Goal: Information Seeking & Learning: Stay updated

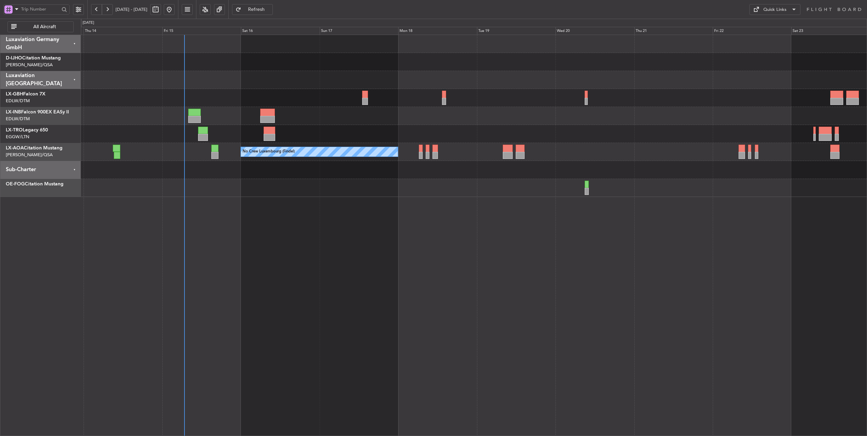
click at [259, 71] on div at bounding box center [474, 80] width 787 height 18
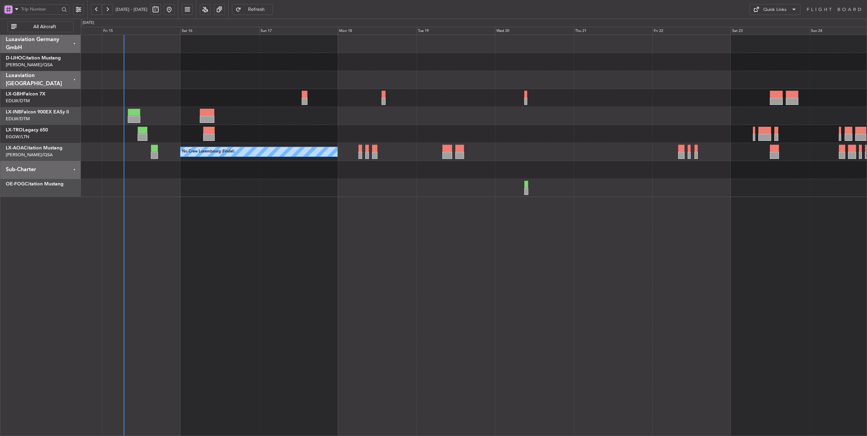
click at [533, 141] on div "Unplanned Maint [GEOGRAPHIC_DATA] ([GEOGRAPHIC_DATA])" at bounding box center [474, 134] width 787 height 18
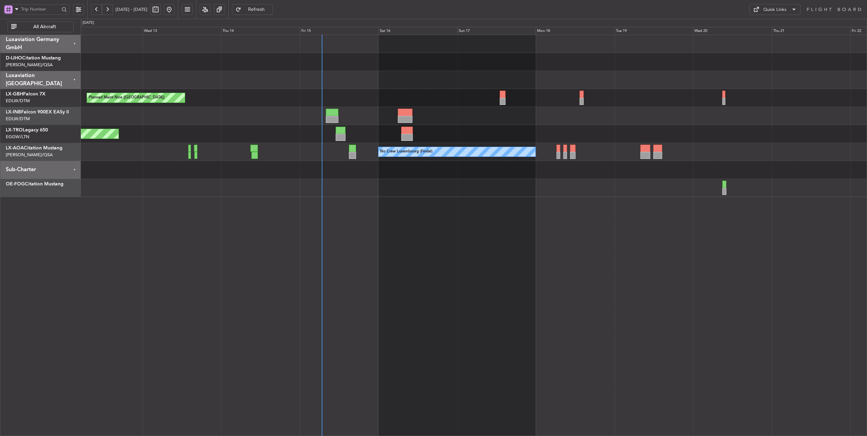
click at [454, 119] on div at bounding box center [474, 116] width 787 height 18
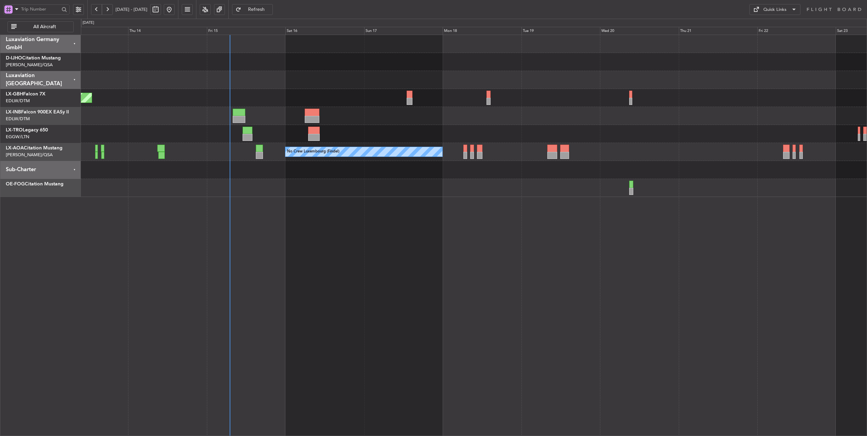
click at [313, 103] on div "Planned Maint Nice ([GEOGRAPHIC_DATA])" at bounding box center [474, 98] width 787 height 18
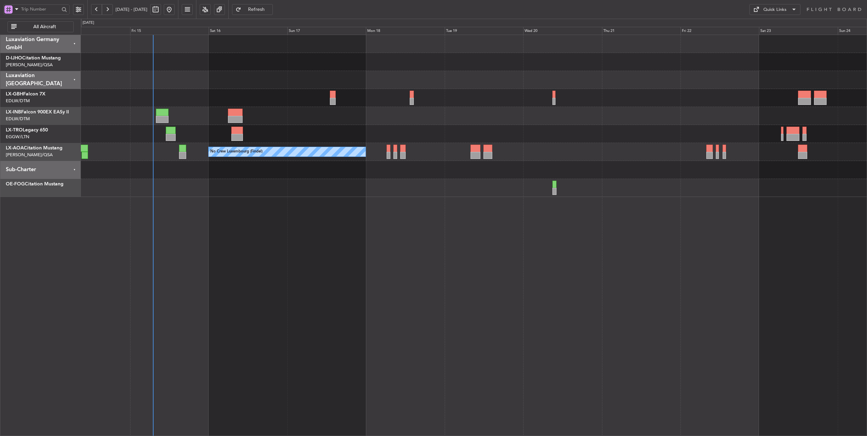
click at [254, 174] on div at bounding box center [474, 170] width 787 height 18
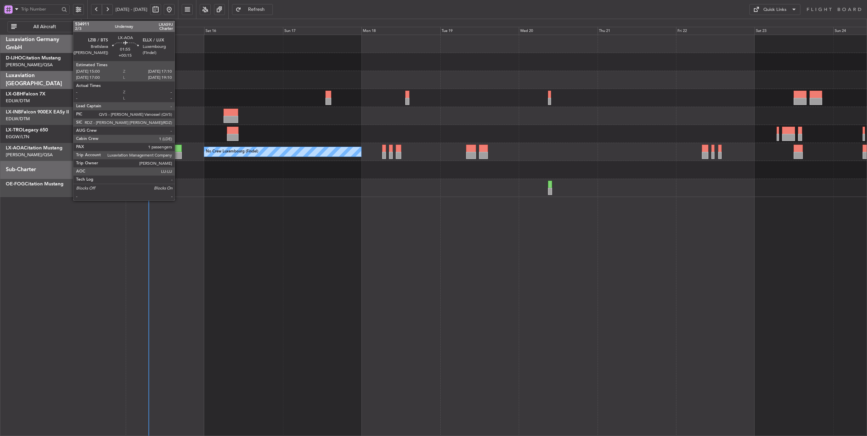
click at [178, 151] on div at bounding box center [178, 148] width 7 height 7
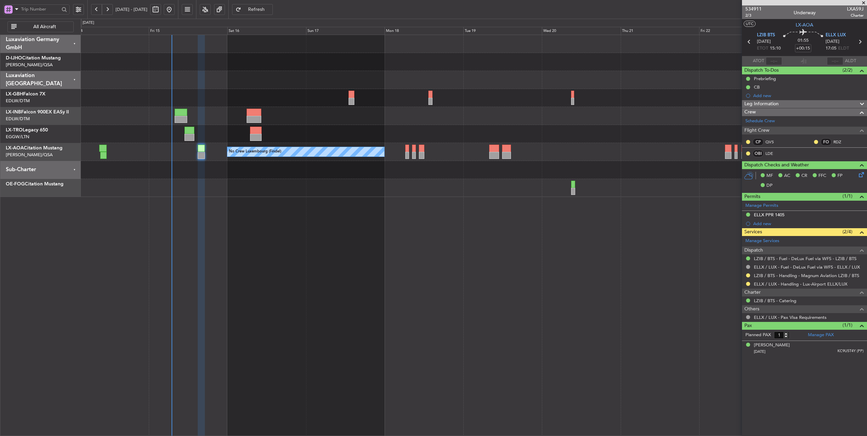
click at [297, 108] on div "Planned Maint Nice ([GEOGRAPHIC_DATA]) Unplanned Maint [GEOGRAPHIC_DATA] ([GEOG…" at bounding box center [474, 116] width 787 height 162
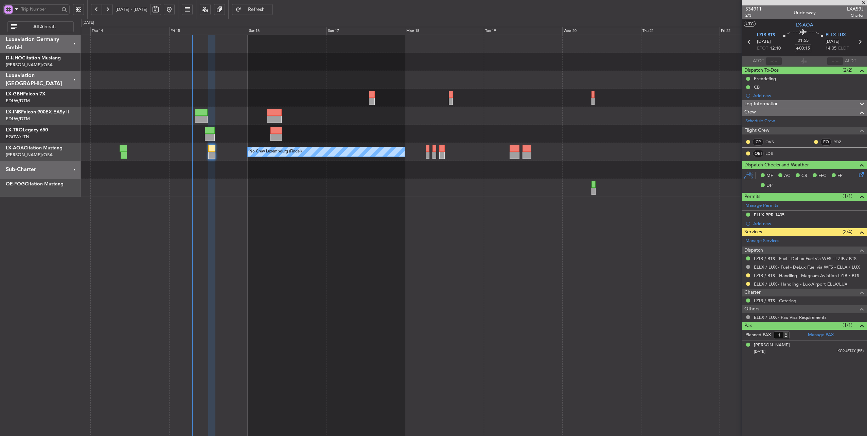
click at [232, 188] on div at bounding box center [474, 188] width 787 height 18
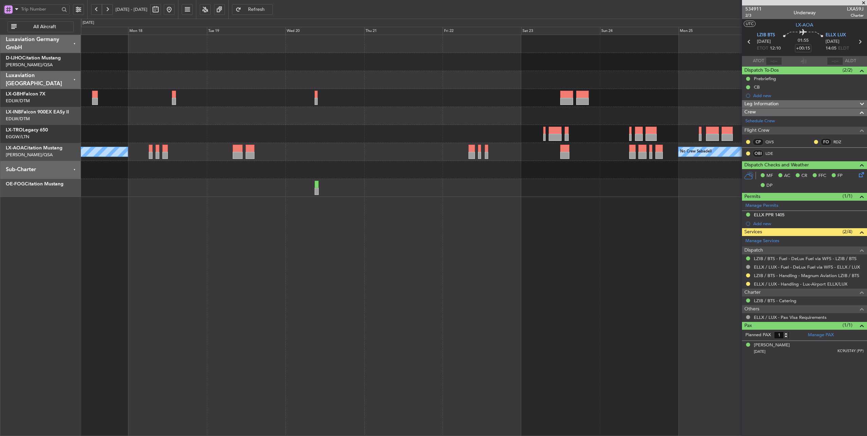
click at [345, 130] on div "No Crew Luxembourg (Findel) No Crew Sabadell" at bounding box center [474, 116] width 787 height 162
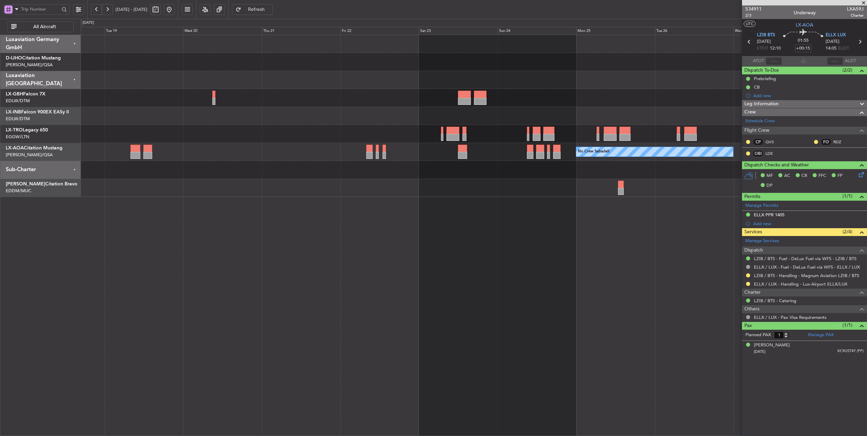
click at [701, 194] on div "No Crew Sabadell No Crew Luxembourg (Findel)" at bounding box center [474, 116] width 787 height 162
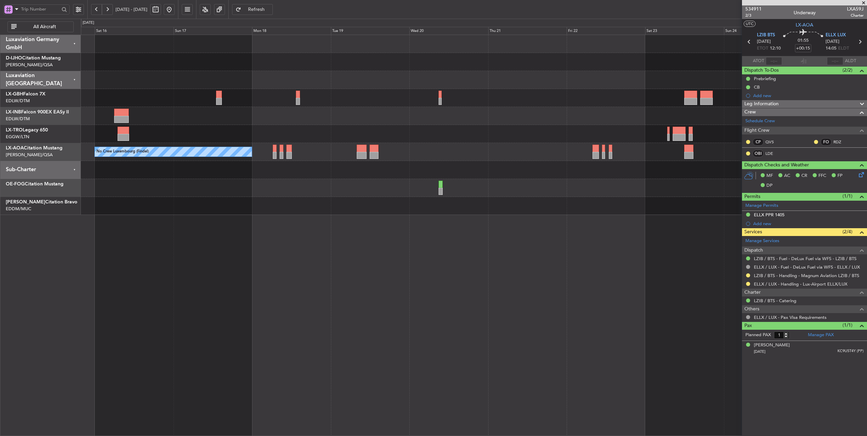
click at [521, 182] on div "Planned Maint Nice ([GEOGRAPHIC_DATA]) No Crew Sabadell No Crew Luxembourg (Fin…" at bounding box center [474, 125] width 787 height 180
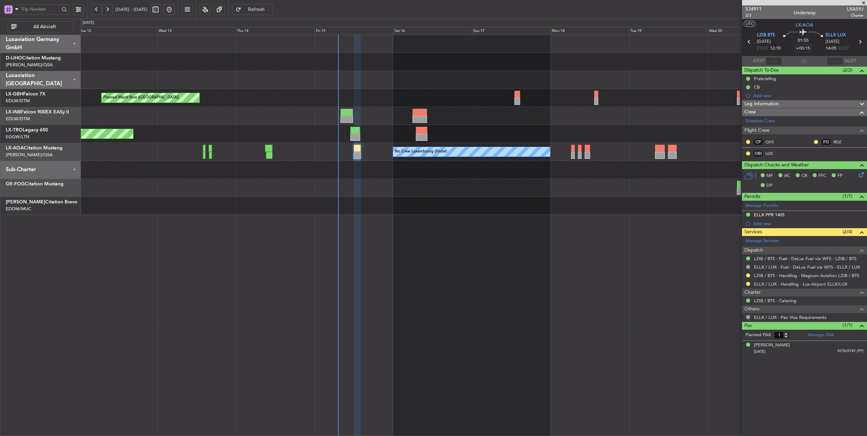
click at [544, 169] on div at bounding box center [474, 170] width 787 height 18
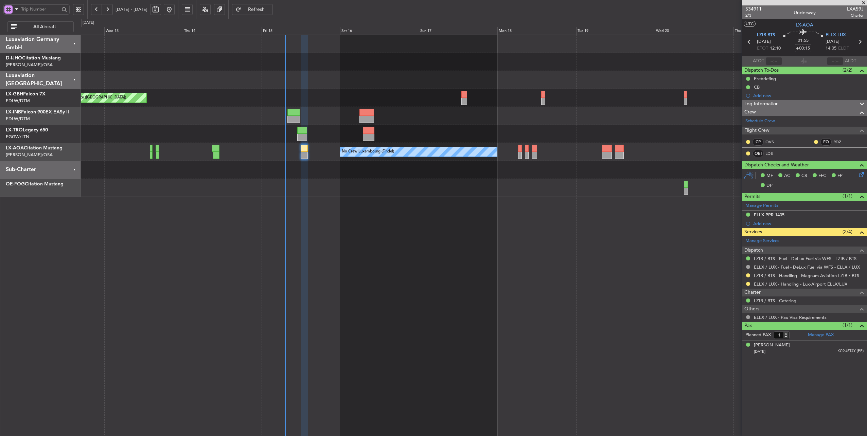
click at [81, 168] on div at bounding box center [474, 170] width 787 height 18
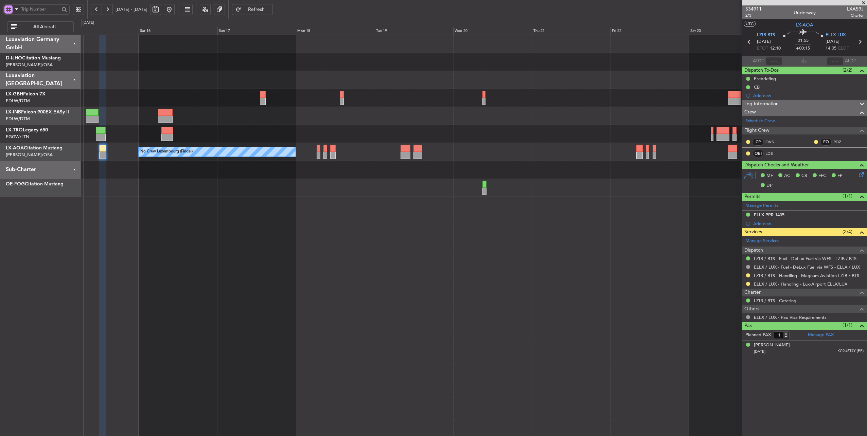
click at [315, 177] on div at bounding box center [474, 170] width 787 height 18
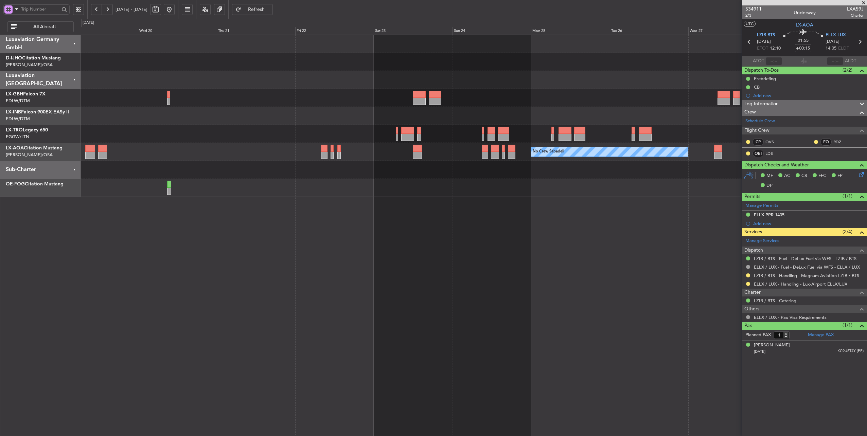
click at [177, 191] on div "No Crew Sabadell No Crew Luxembourg (Findel)" at bounding box center [474, 116] width 787 height 162
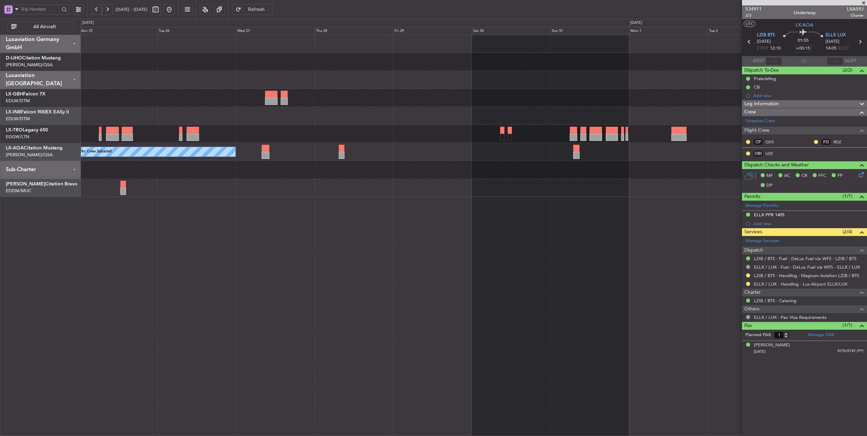
click at [296, 200] on div "No Crew Sabadell No Crew" at bounding box center [474, 236] width 787 height 402
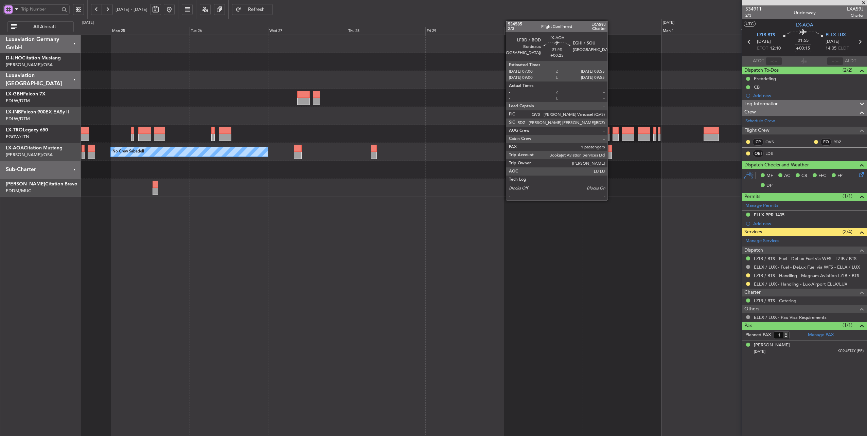
click at [611, 150] on div at bounding box center [609, 148] width 6 height 7
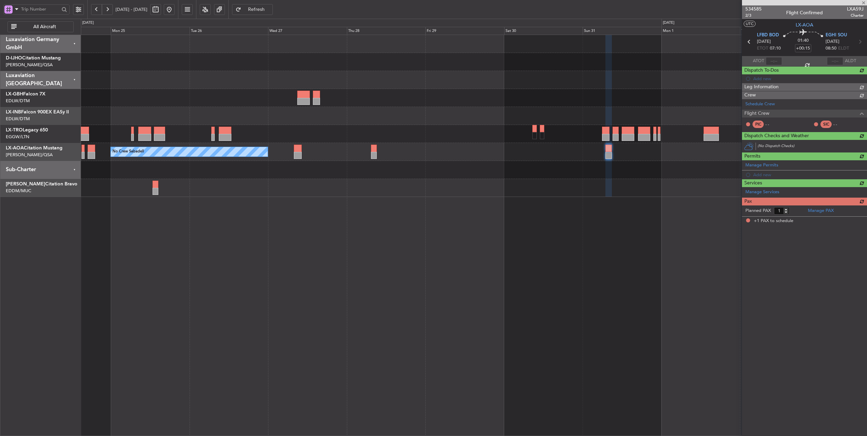
type input "+00:25"
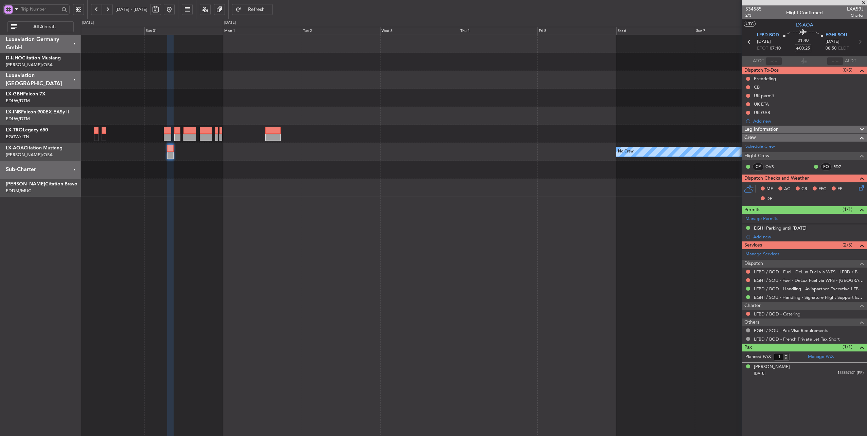
click at [218, 175] on div at bounding box center [474, 170] width 787 height 18
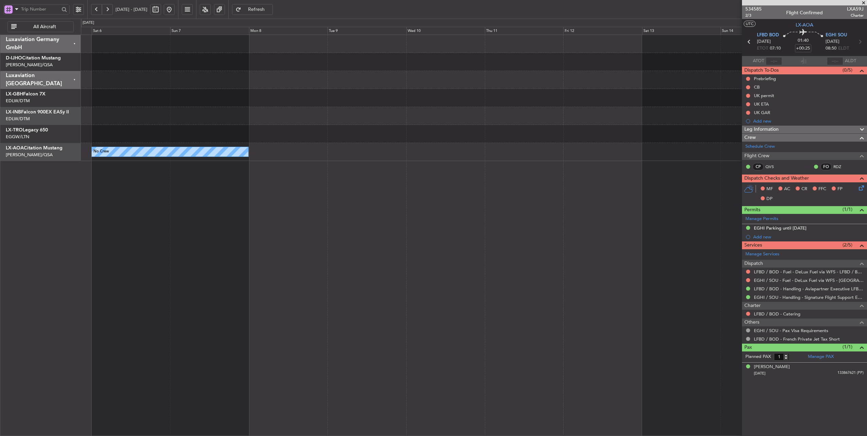
click at [139, 157] on div "No Crew" at bounding box center [474, 236] width 787 height 402
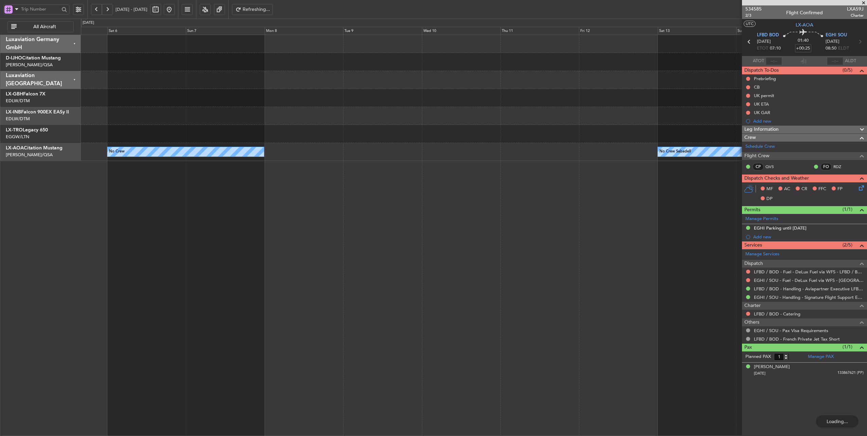
click at [175, 10] on button at bounding box center [169, 9] width 11 height 11
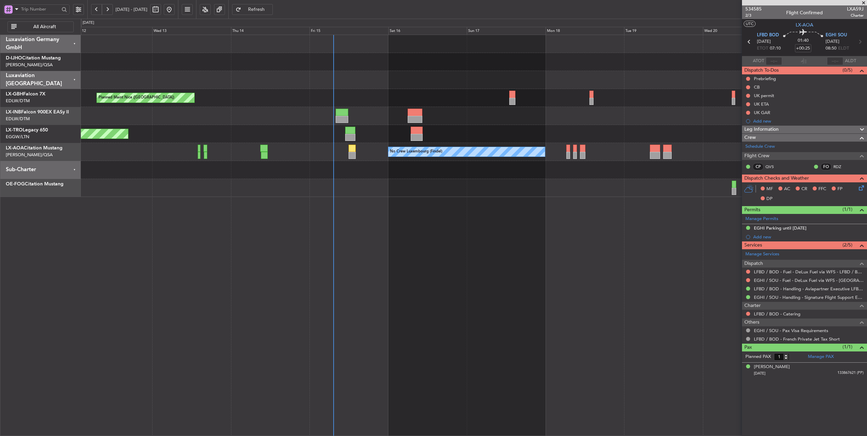
click at [33, 164] on div "Planned Maint Nice ([GEOGRAPHIC_DATA]) Unplanned Maint [GEOGRAPHIC_DATA] ([GEOG…" at bounding box center [433, 228] width 867 height 418
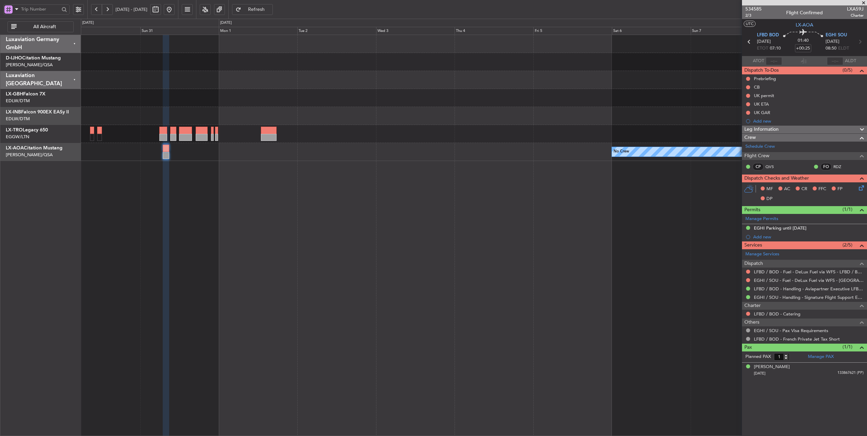
click at [305, 193] on div "No Crew" at bounding box center [474, 236] width 787 height 402
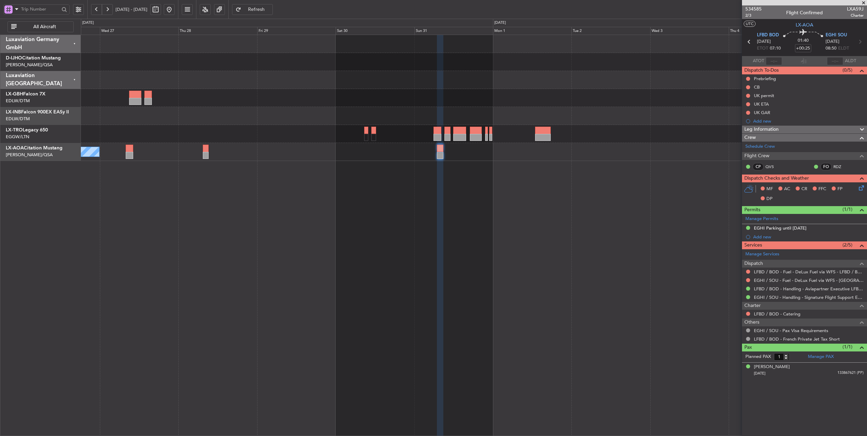
click at [402, 216] on div "No Crew Sabadell No Crew" at bounding box center [474, 236] width 787 height 402
click at [175, 10] on button at bounding box center [169, 9] width 11 height 11
